Goal: Task Accomplishment & Management: Use online tool/utility

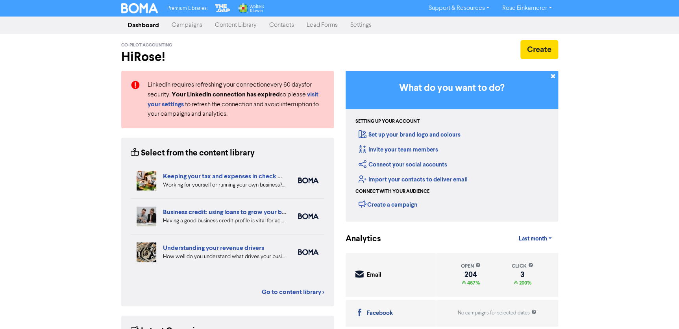
click at [184, 23] on link "Campaigns" at bounding box center [186, 25] width 43 height 16
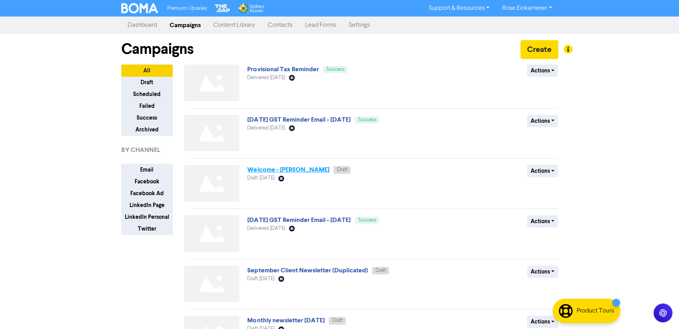
click at [300, 170] on link "Welcome - [PERSON_NAME]" at bounding box center [288, 170] width 82 height 8
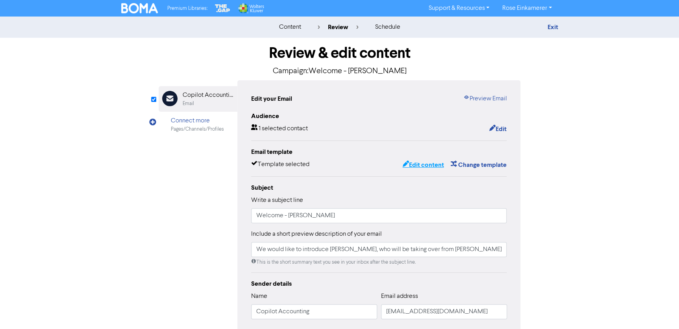
click at [409, 164] on button "Edit content" at bounding box center [423, 165] width 42 height 10
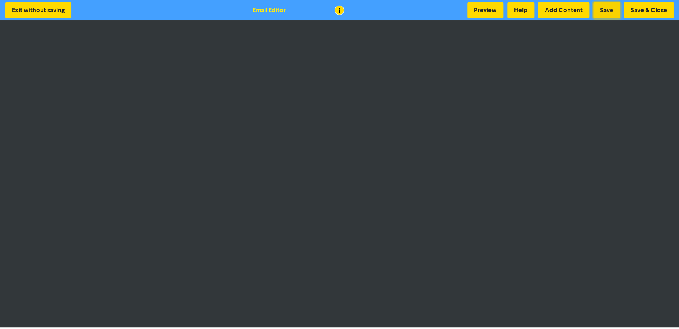
click at [608, 8] on button "Save" at bounding box center [606, 10] width 27 height 17
click at [647, 9] on button "Save & Close" at bounding box center [649, 10] width 50 height 17
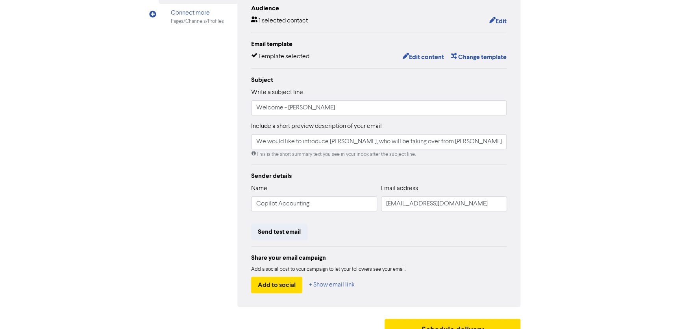
scroll to position [120, 0]
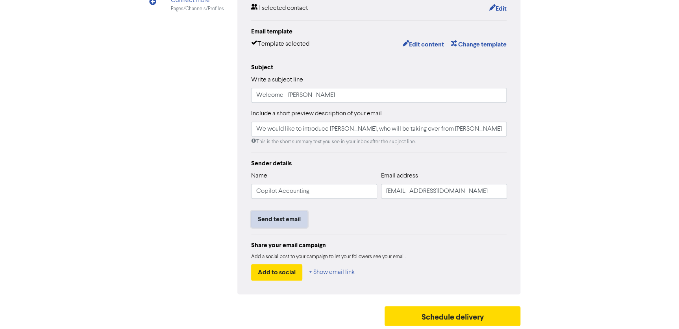
click at [287, 220] on button "Send test email" at bounding box center [279, 219] width 56 height 17
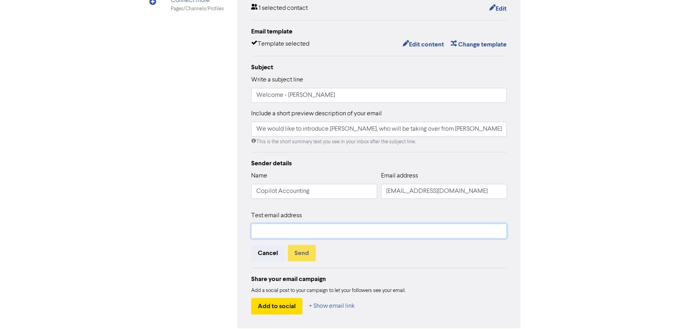
click at [289, 228] on input "text" at bounding box center [379, 231] width 256 height 15
drag, startPoint x: 324, startPoint y: 231, endPoint x: 318, endPoint y: 232, distance: 5.9
click at [318, 232] on input "[EMAIL_ADDRESS][DOMAIN_NAME]" at bounding box center [379, 231] width 256 height 15
drag, startPoint x: 269, startPoint y: 230, endPoint x: 237, endPoint y: 230, distance: 31.9
click at [238, 230] on div "Edit your Email Preview Email Audience 1 selected contact Edit Email template T…" at bounding box center [378, 144] width 283 height 368
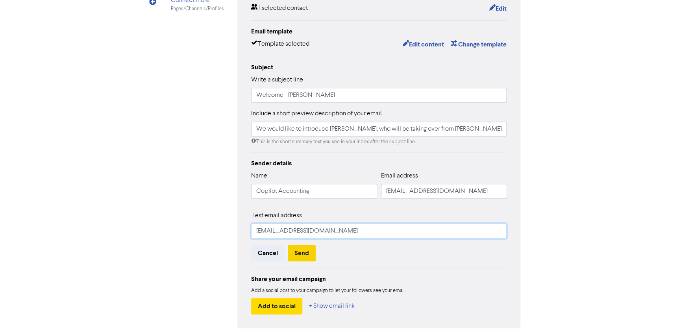
type input "[EMAIL_ADDRESS][DOMAIN_NAME]"
click at [303, 249] on button "Send" at bounding box center [302, 253] width 28 height 17
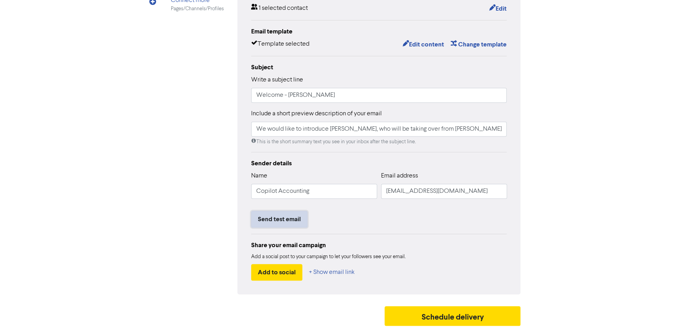
click at [286, 218] on button "Send test email" at bounding box center [279, 219] width 56 height 17
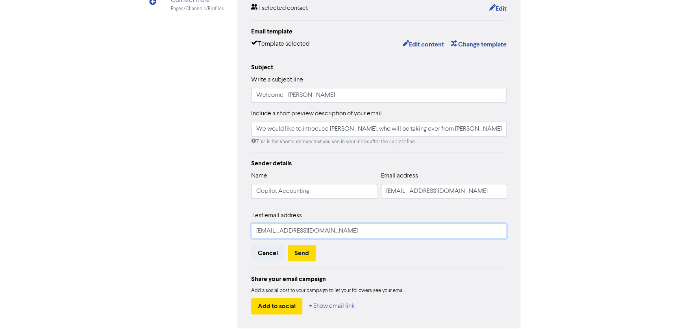
drag, startPoint x: 268, startPoint y: 231, endPoint x: 242, endPoint y: 229, distance: 25.2
click at [243, 229] on div "Edit your Email Preview Email Audience 1 selected contact Edit Email template T…" at bounding box center [378, 144] width 283 height 368
type input "[EMAIL_ADDRESS][DOMAIN_NAME]"
click at [299, 251] on button "Send" at bounding box center [302, 253] width 28 height 17
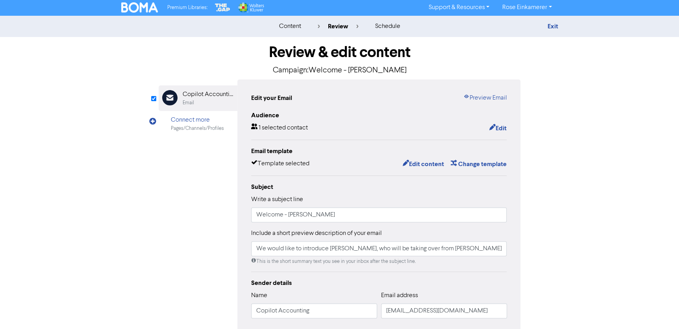
scroll to position [0, 0]
